Goal: Task Accomplishment & Management: Manage account settings

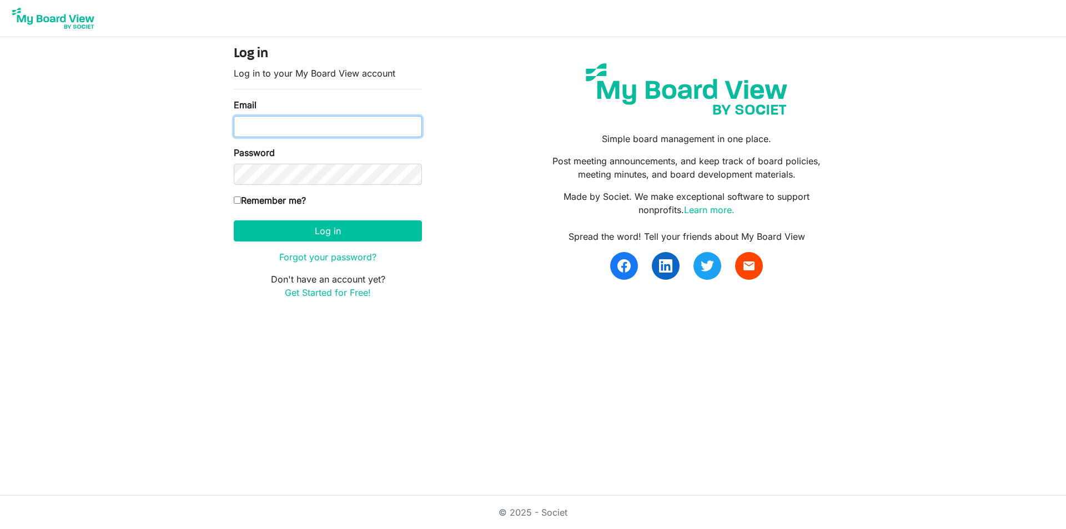
click at [279, 130] on input "Email" at bounding box center [328, 126] width 188 height 21
type input "tomsindledecker@yahoo.com"
click at [259, 200] on label "Remember me?" at bounding box center [270, 200] width 72 height 13
click at [241, 200] on input "Remember me?" at bounding box center [237, 200] width 7 height 7
checkbox input "true"
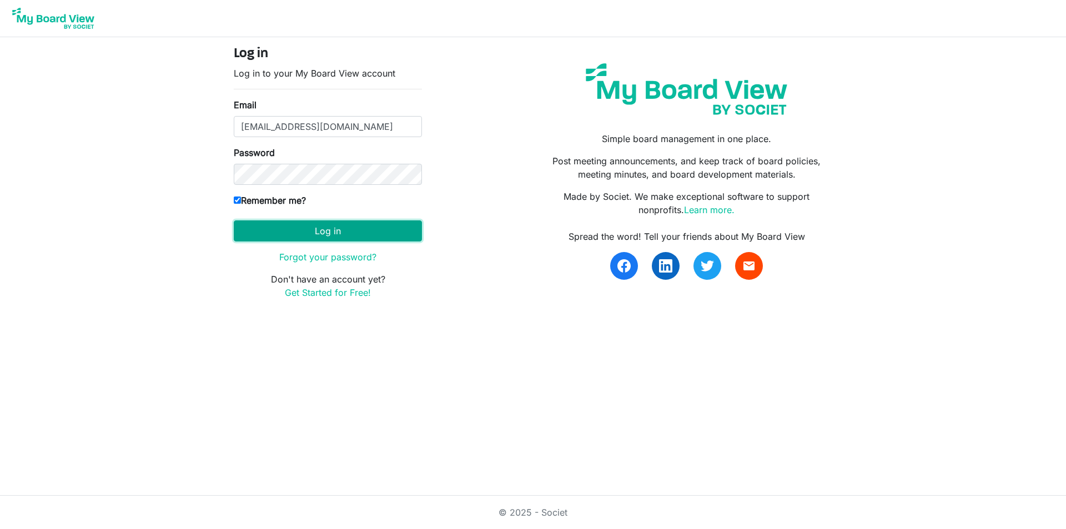
click at [265, 231] on button "Log in" at bounding box center [328, 230] width 188 height 21
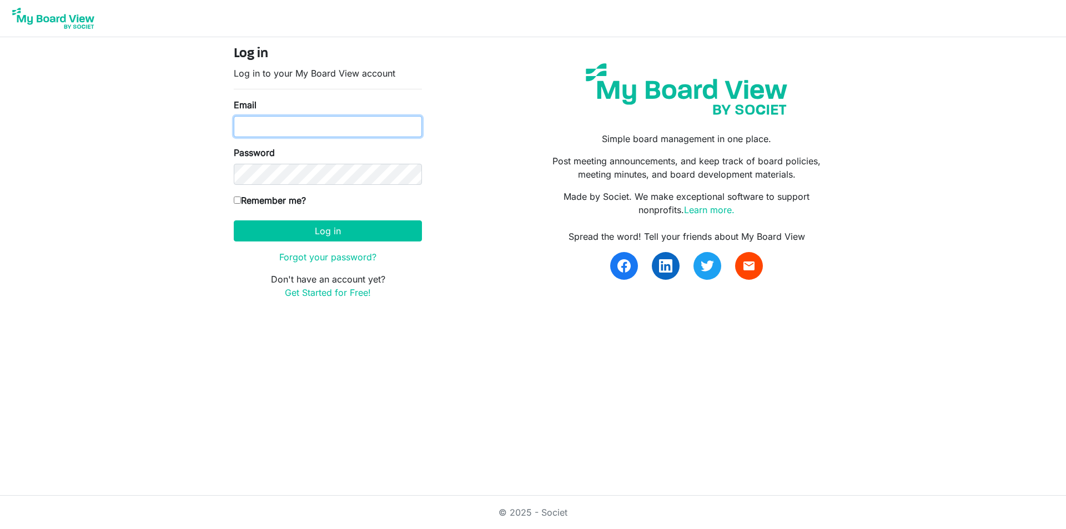
click at [332, 134] on input "Email" at bounding box center [328, 126] width 188 height 21
type input "tomsindledecker@yahoo.com"
click at [238, 197] on input "Remember me?" at bounding box center [237, 200] width 7 height 7
checkbox input "true"
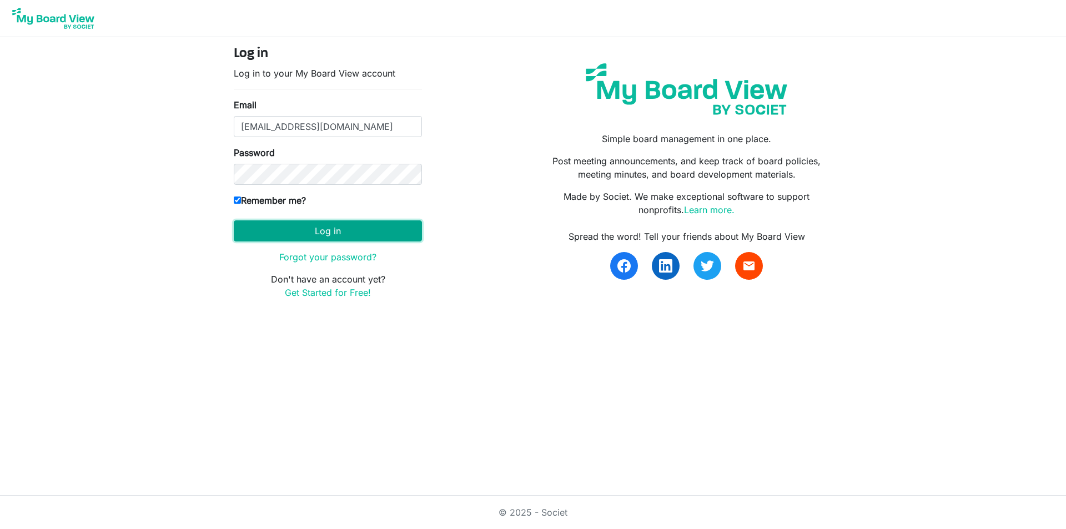
click at [346, 228] on button "Log in" at bounding box center [328, 230] width 188 height 21
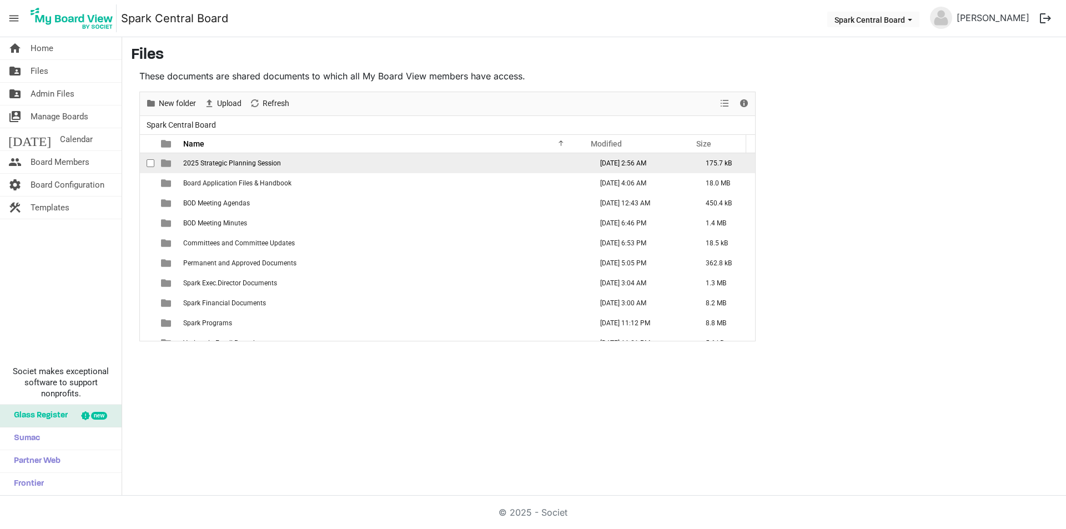
click at [258, 167] on td "2025 Strategic Planning Session" at bounding box center [384, 163] width 409 height 20
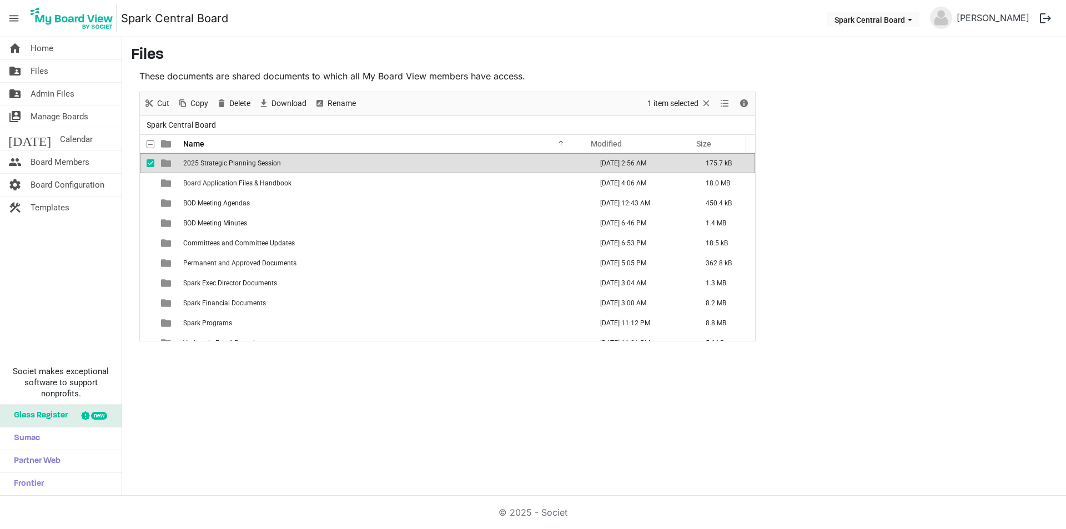
click at [248, 159] on span "2025 Strategic Planning Session" at bounding box center [232, 163] width 98 height 8
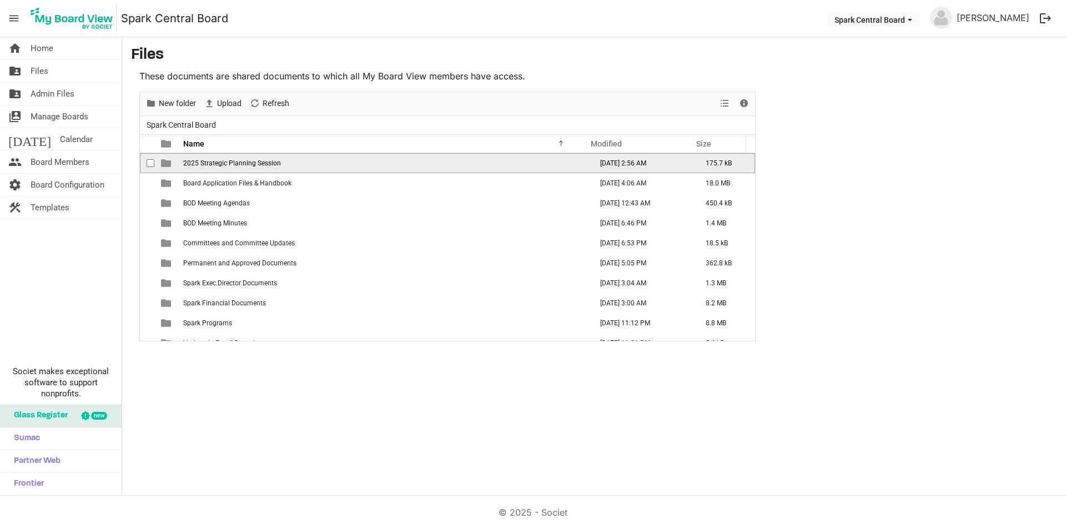
click at [248, 159] on span "2025 Strategic Planning Session" at bounding box center [232, 163] width 98 height 8
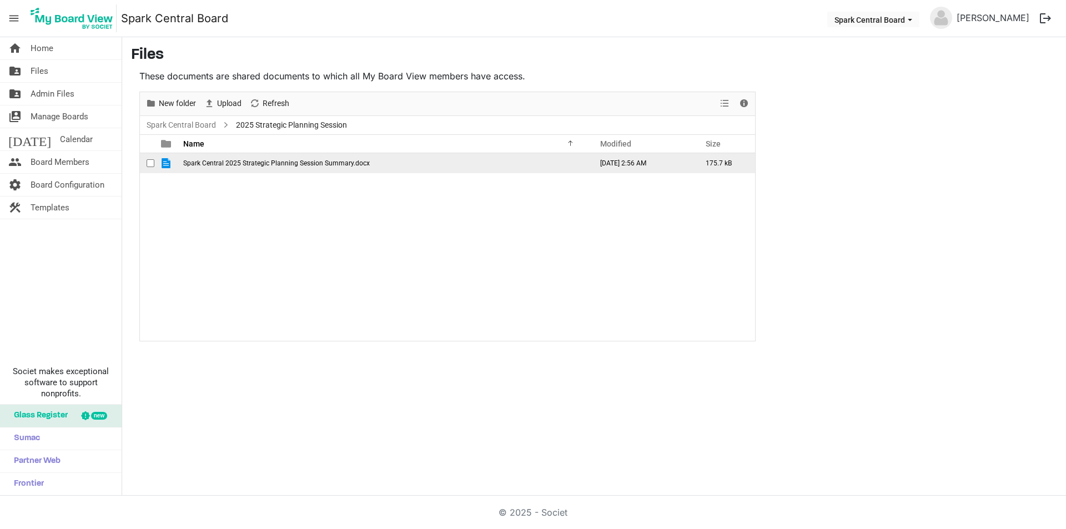
click at [252, 159] on span "Spark Central 2025 Strategic Planning Session Summary.docx" at bounding box center [276, 163] width 187 height 8
